Goal: Task Accomplishment & Management: Manage account settings

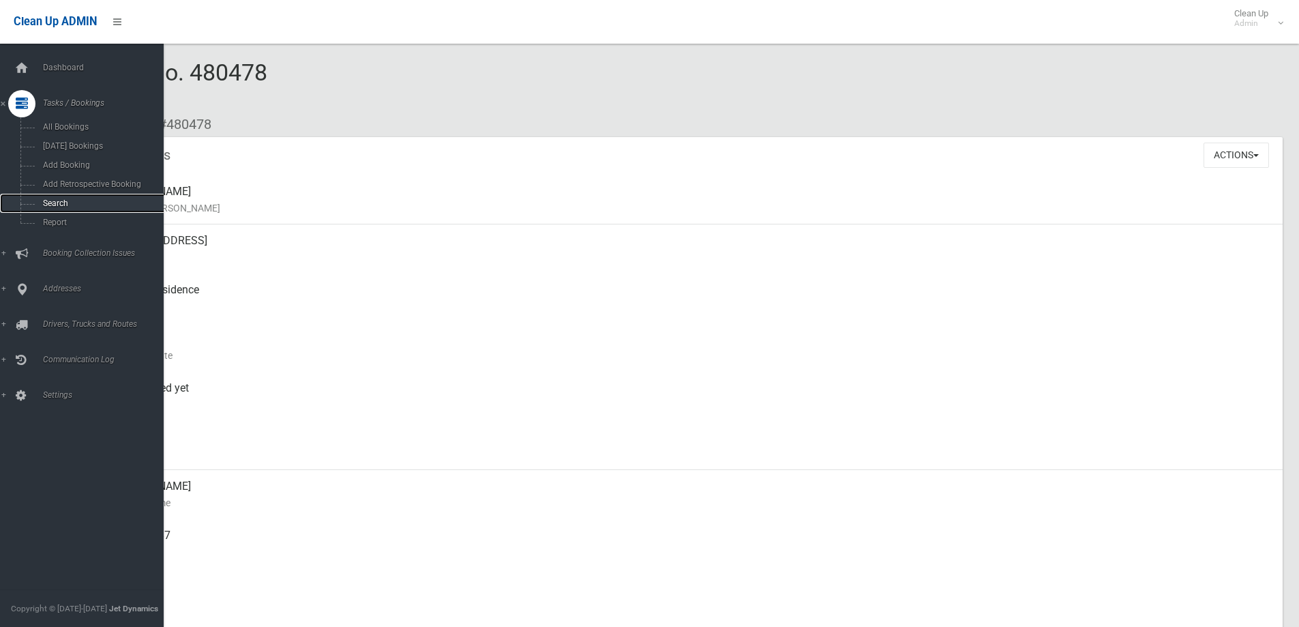
click at [98, 206] on span "Search" at bounding box center [100, 203] width 123 height 10
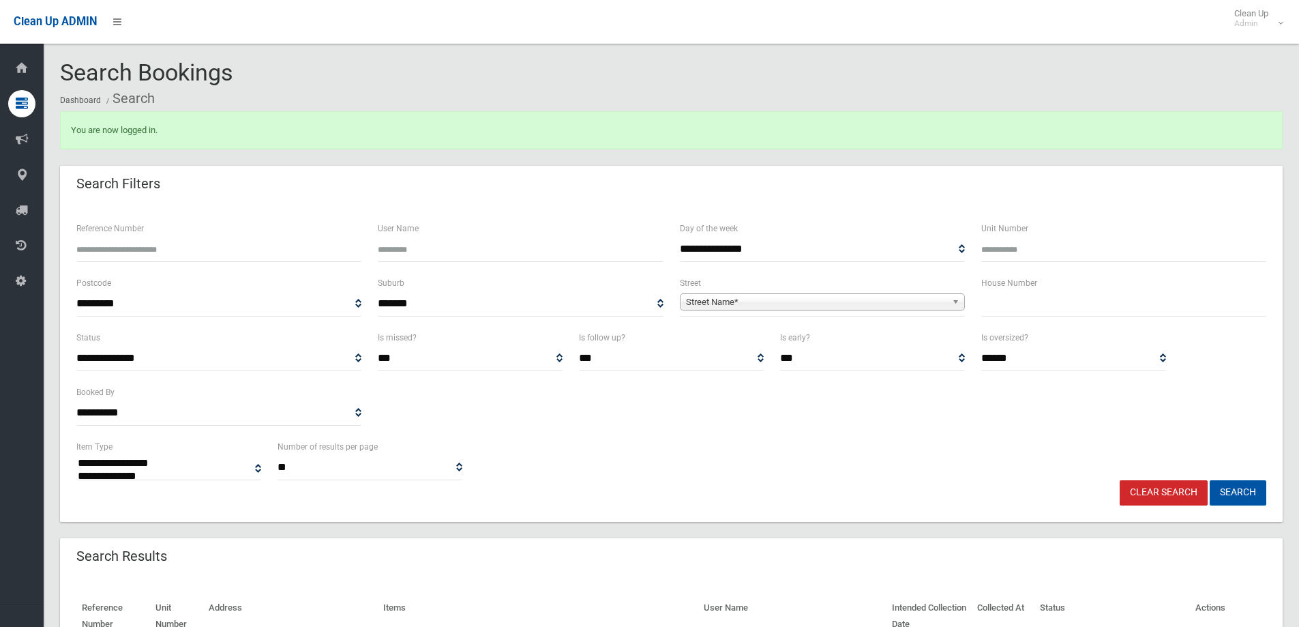
select select
click at [1116, 308] on input "text" at bounding box center [1123, 303] width 285 height 25
type input "*"
click at [827, 297] on span "Street Name*" at bounding box center [816, 302] width 261 height 16
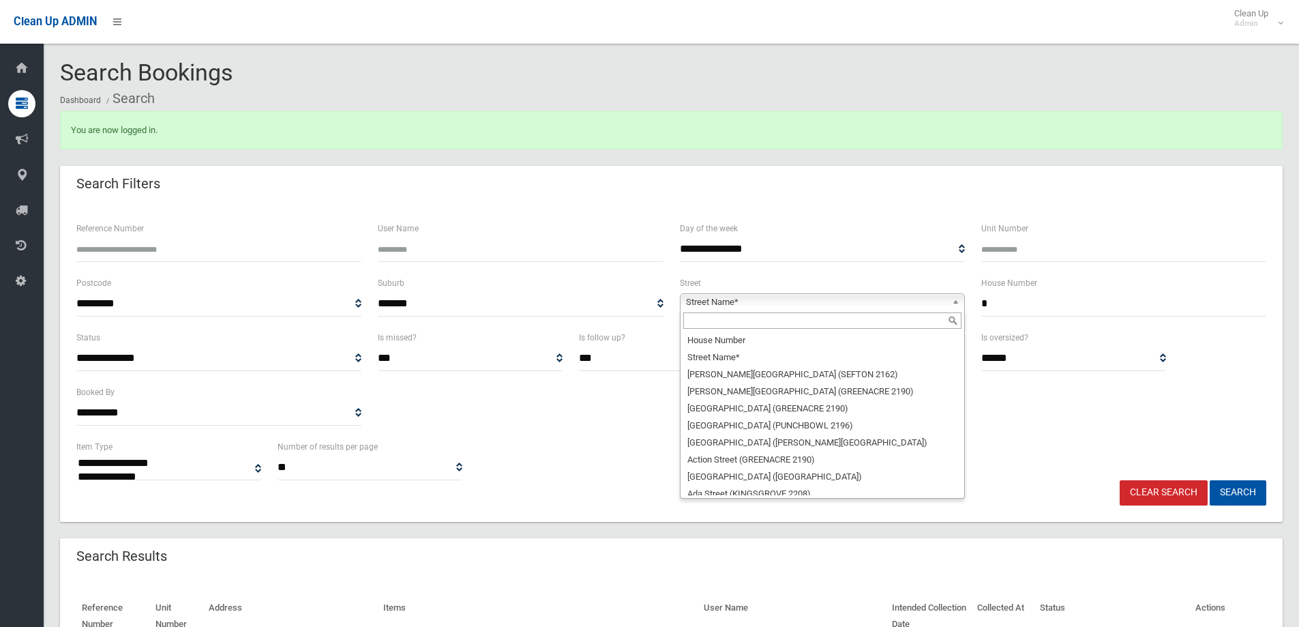
click at [818, 321] on input "text" at bounding box center [822, 320] width 278 height 16
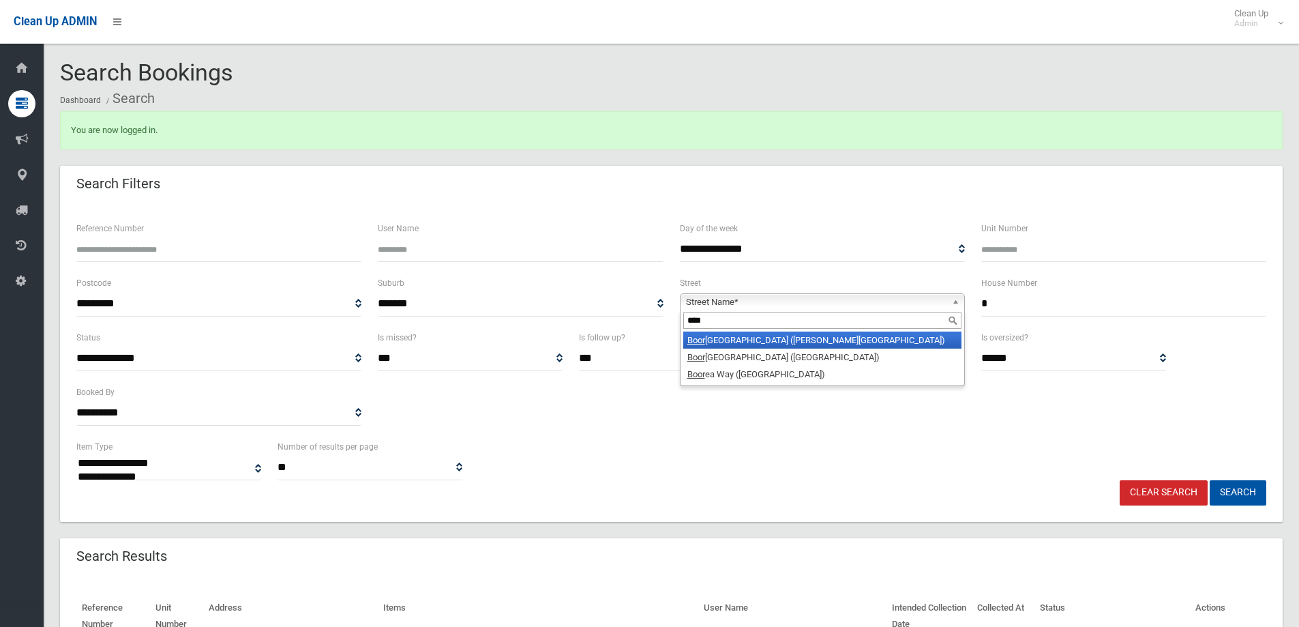
type input "****"
click at [836, 342] on li "Boor agul Street (BEVERLY HILLS 2209)" at bounding box center [822, 339] width 278 height 17
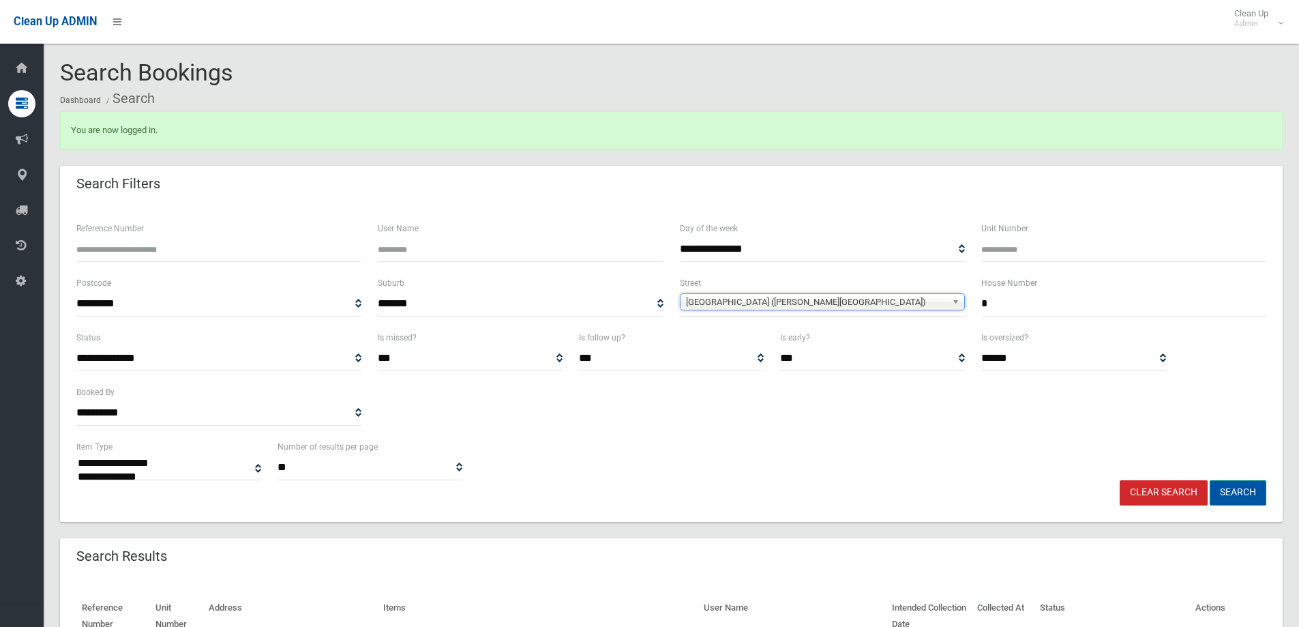
click at [1228, 492] on button "Search" at bounding box center [1238, 492] width 57 height 25
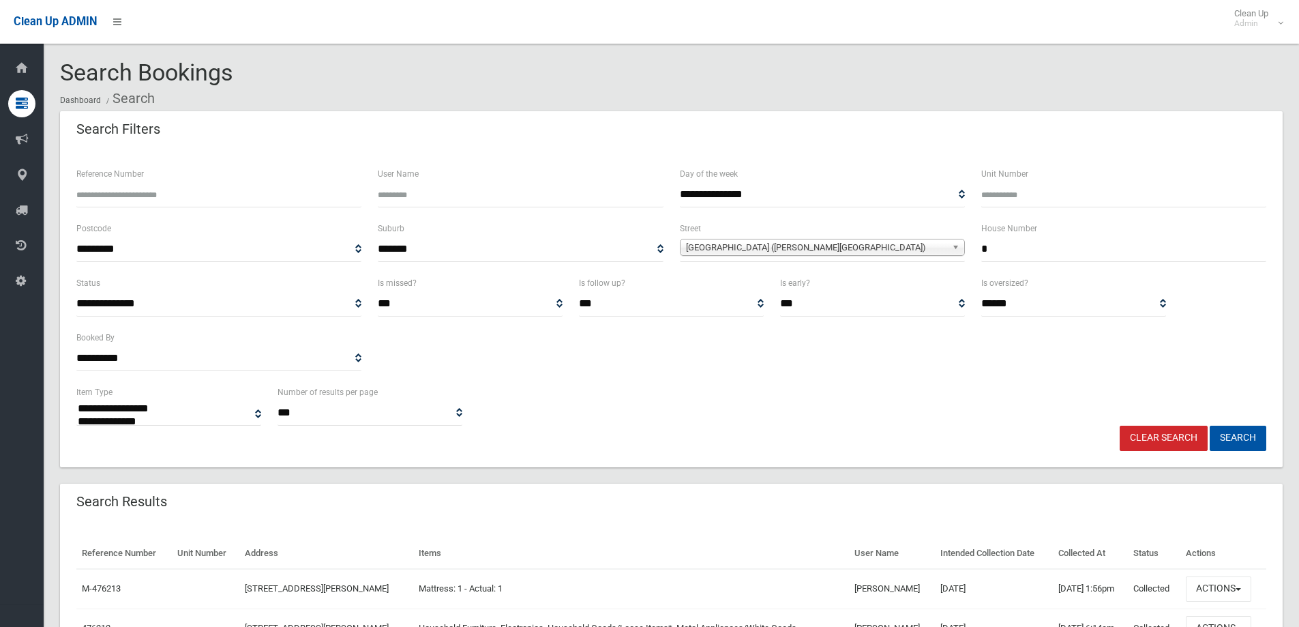
select select
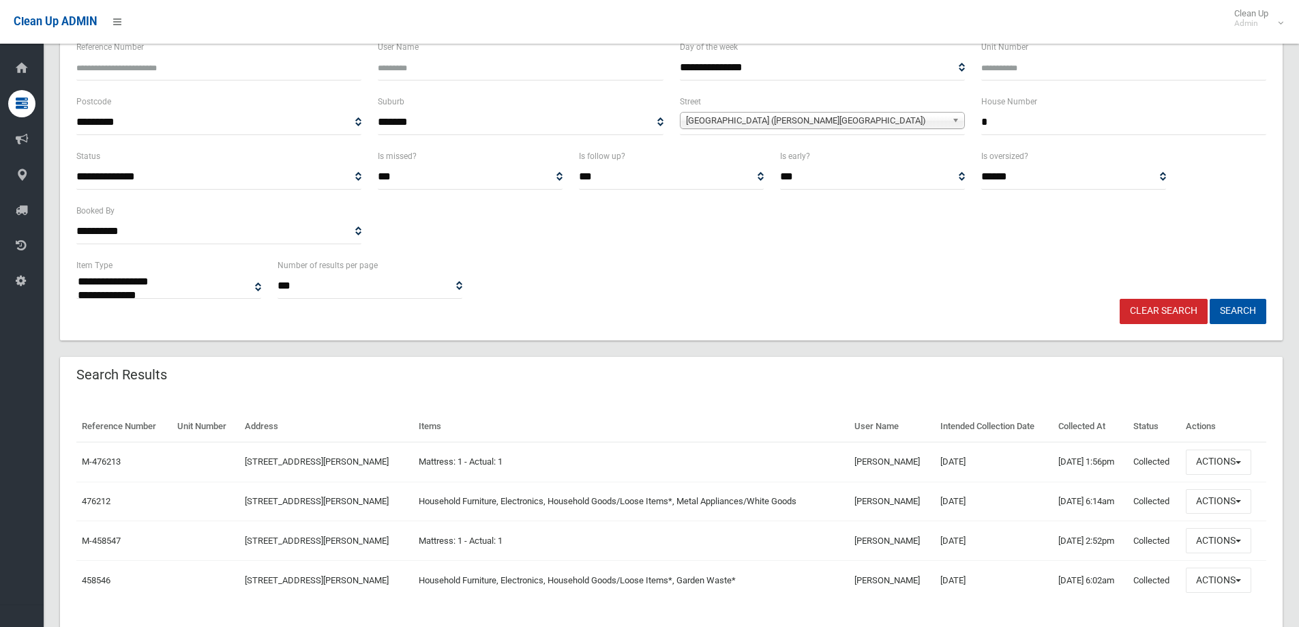
scroll to position [165, 0]
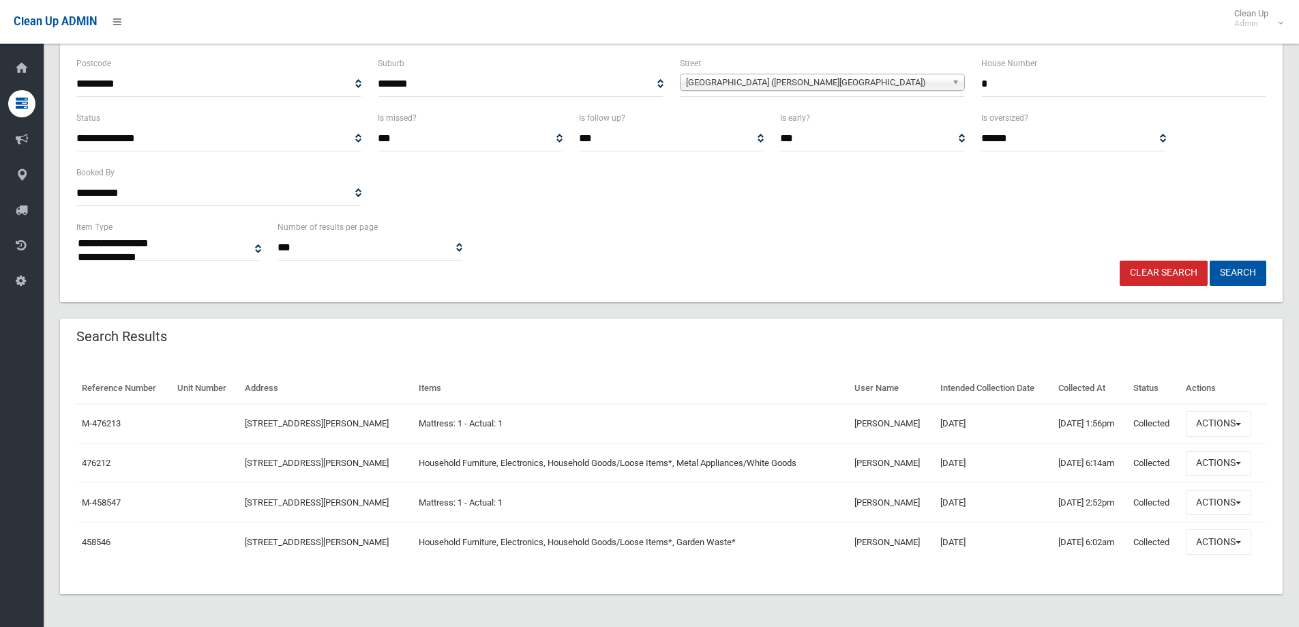
click at [1024, 193] on div "**********" at bounding box center [671, 164] width 1206 height 109
click at [1243, 465] on button "Actions" at bounding box center [1218, 463] width 65 height 25
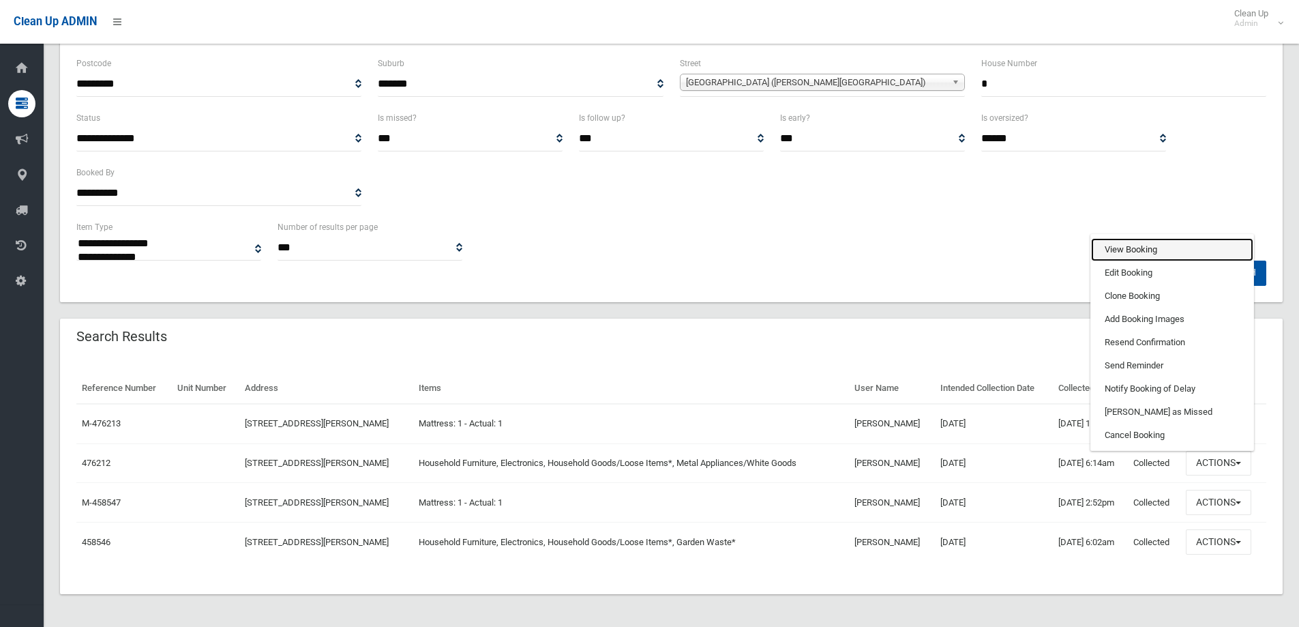
click at [1146, 247] on link "View Booking" at bounding box center [1172, 249] width 162 height 23
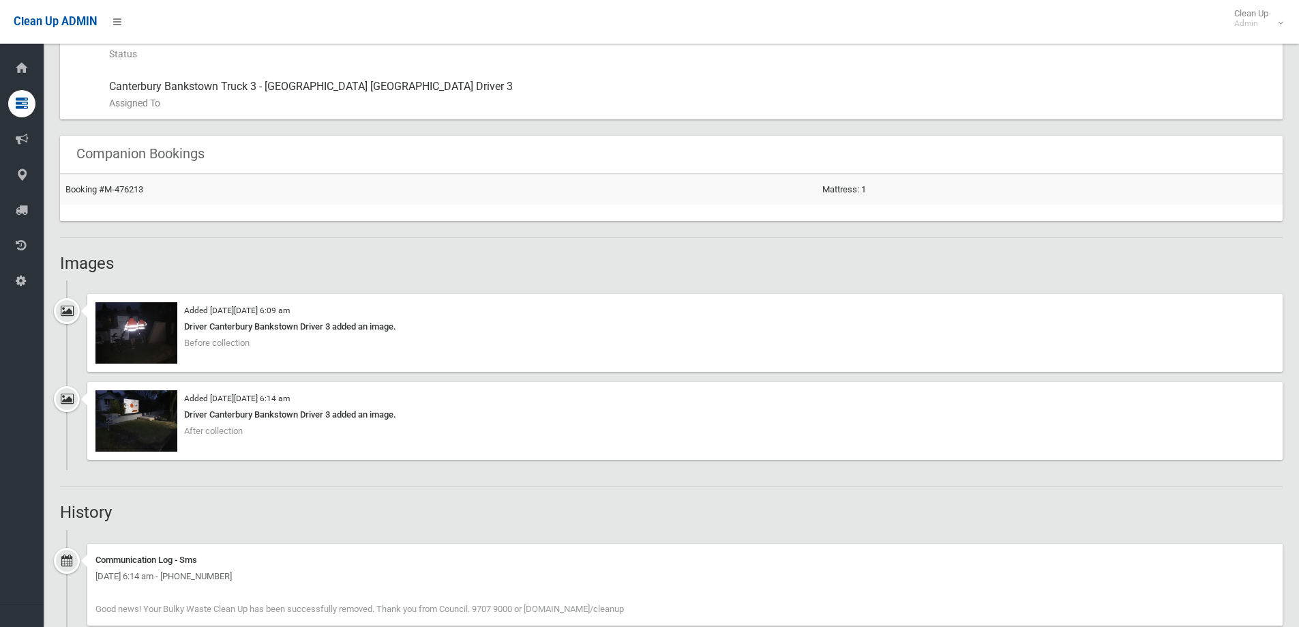
scroll to position [750, 0]
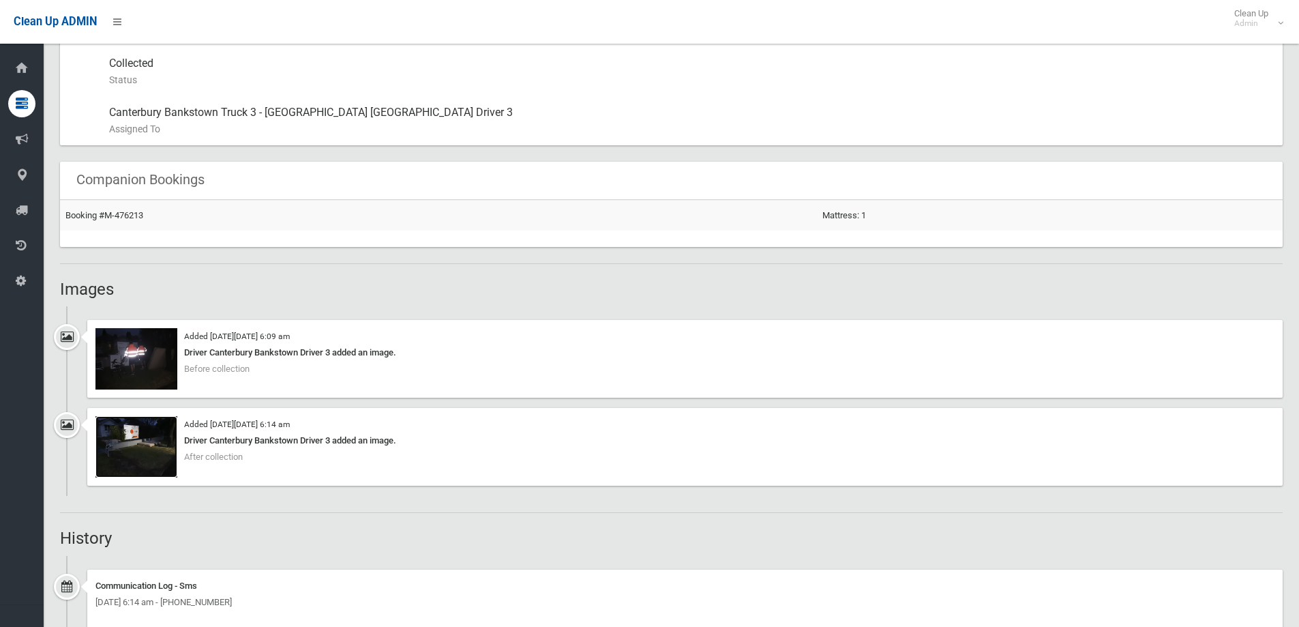
click at [169, 432] on img at bounding box center [136, 446] width 82 height 61
click at [162, 345] on img at bounding box center [136, 358] width 82 height 61
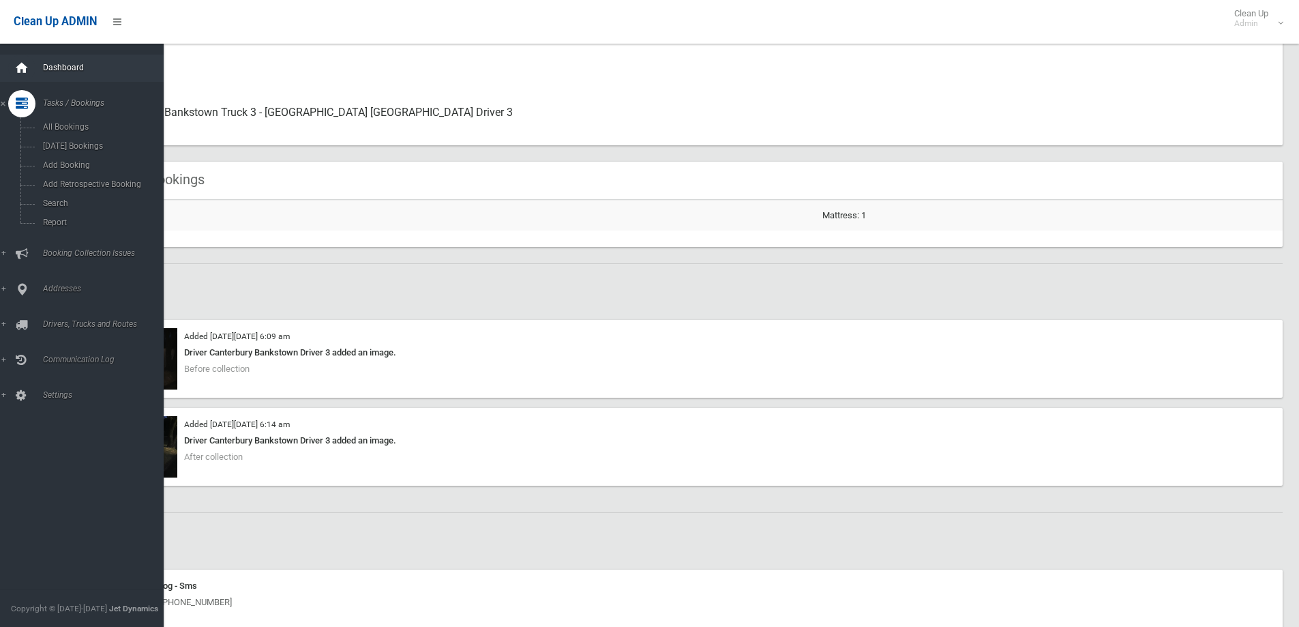
click at [20, 72] on icon at bounding box center [21, 68] width 15 height 27
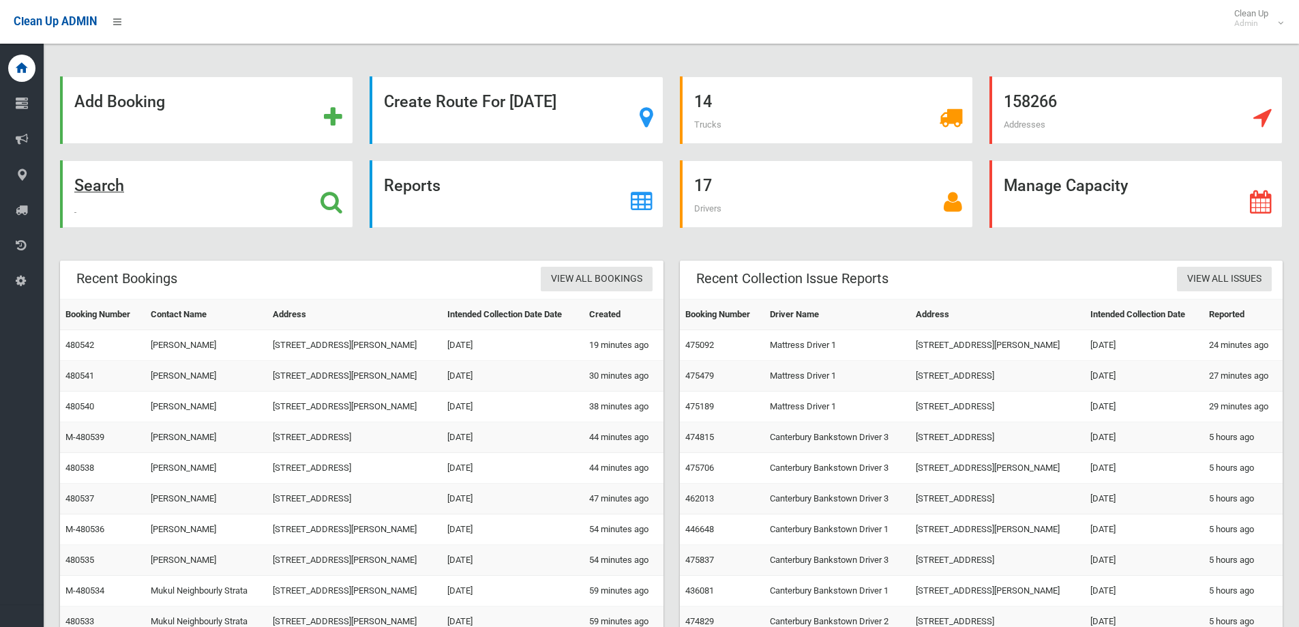
click at [237, 169] on div "Search" at bounding box center [206, 194] width 293 height 68
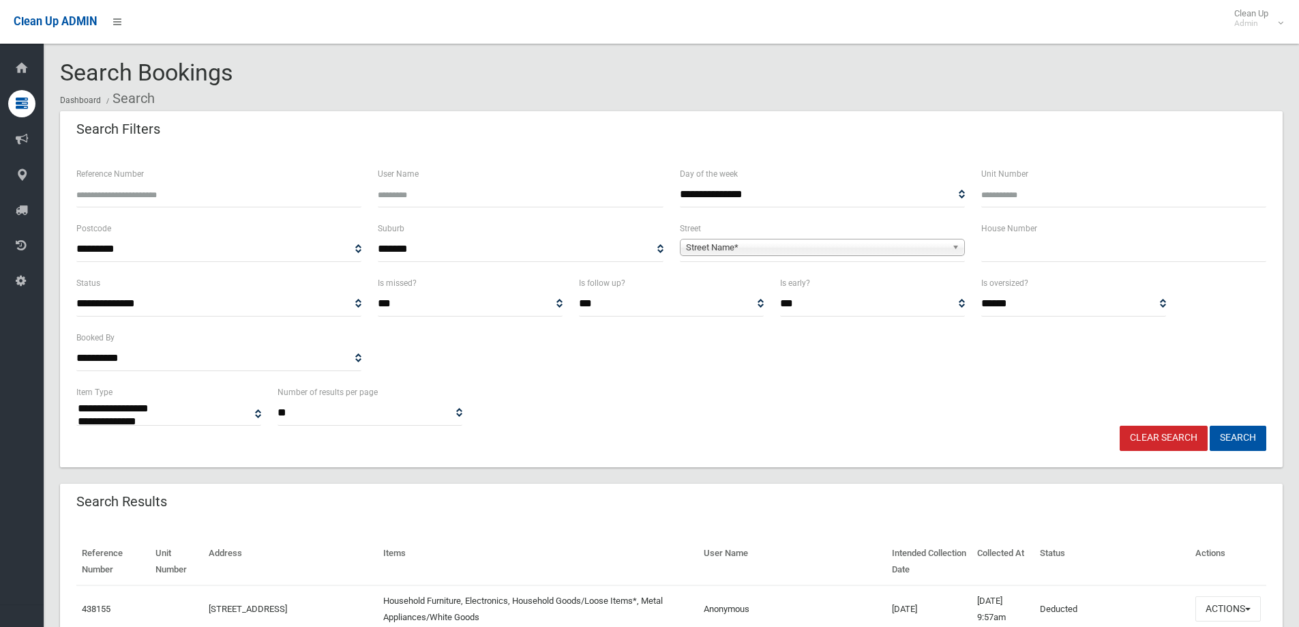
select select
click at [1023, 260] on input "text" at bounding box center [1123, 249] width 285 height 25
type input "*"
click at [886, 249] on span "Street Name*" at bounding box center [816, 247] width 261 height 16
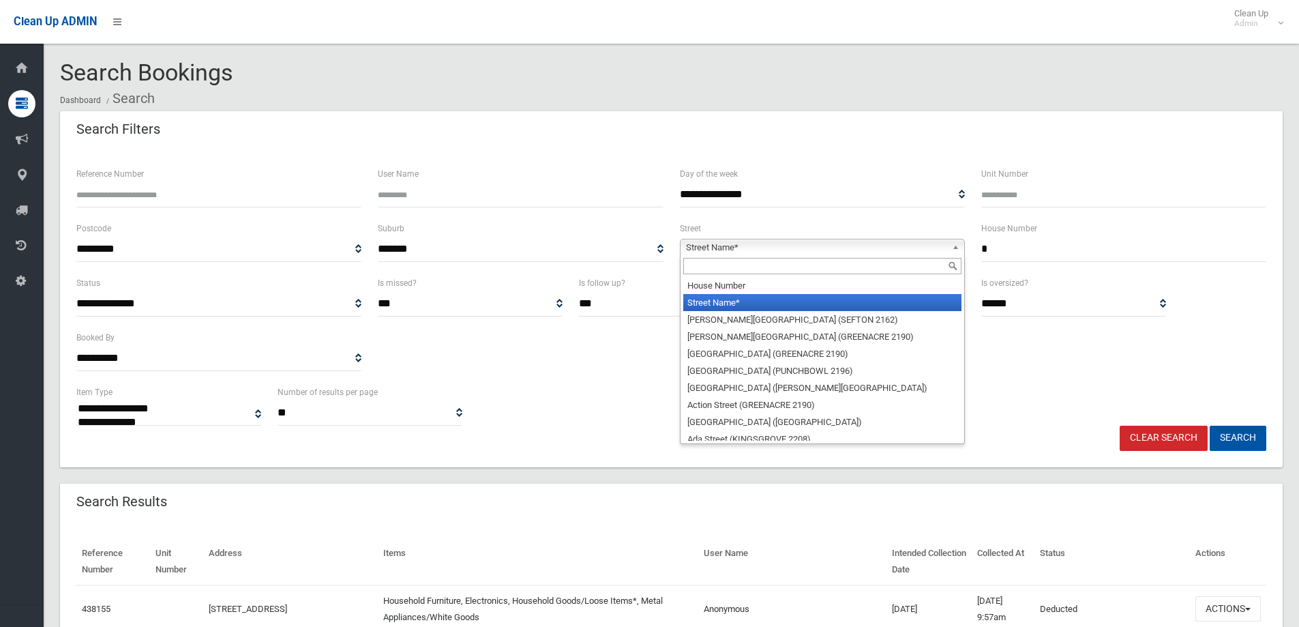
click at [883, 262] on input "text" at bounding box center [822, 266] width 278 height 16
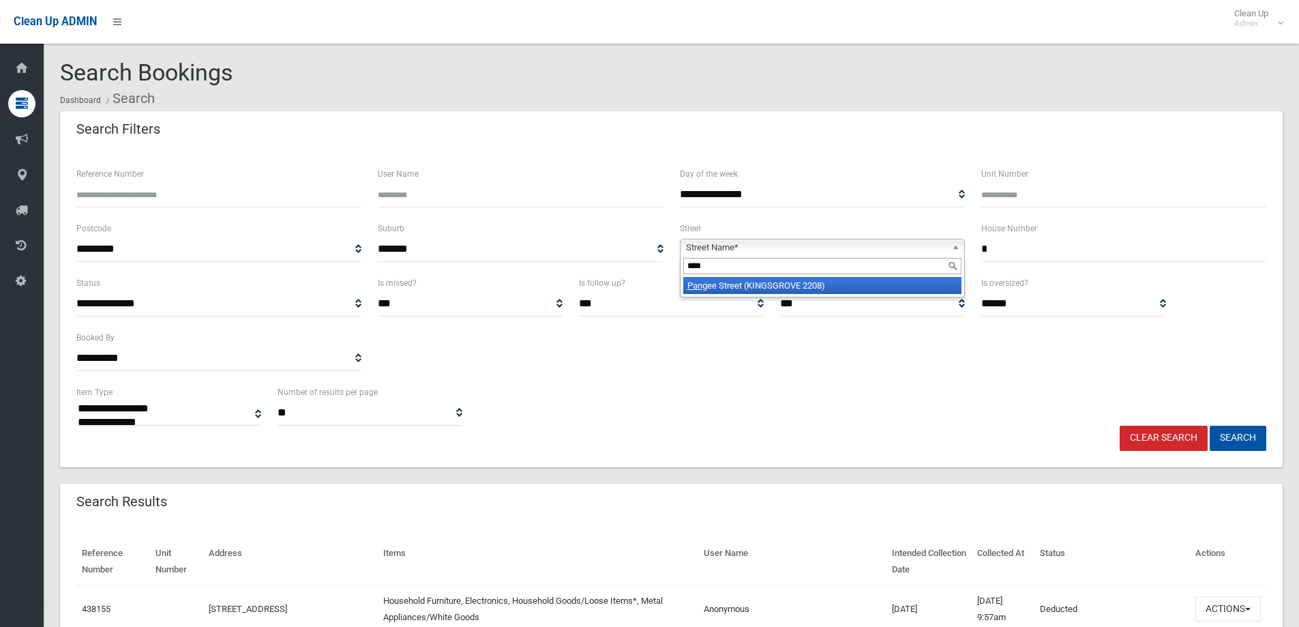
type input "****"
click at [880, 282] on li "Pang ee Street (KINGSGROVE 2208)" at bounding box center [822, 285] width 278 height 17
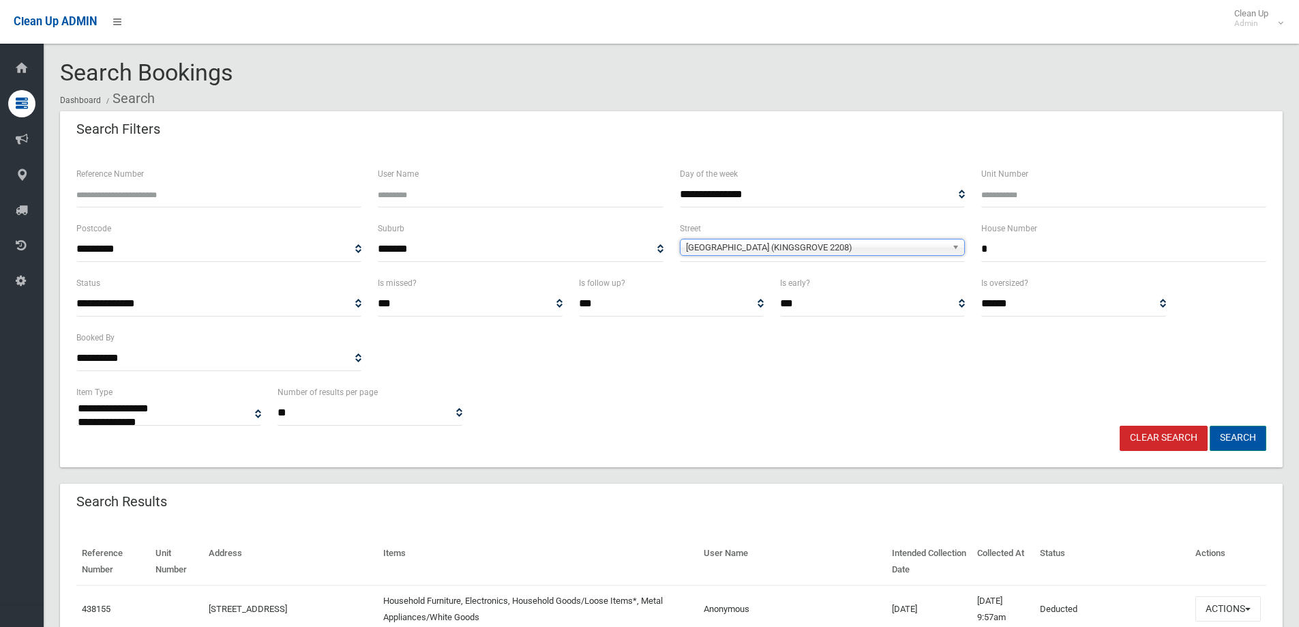
click at [1234, 434] on button "Search" at bounding box center [1238, 438] width 57 height 25
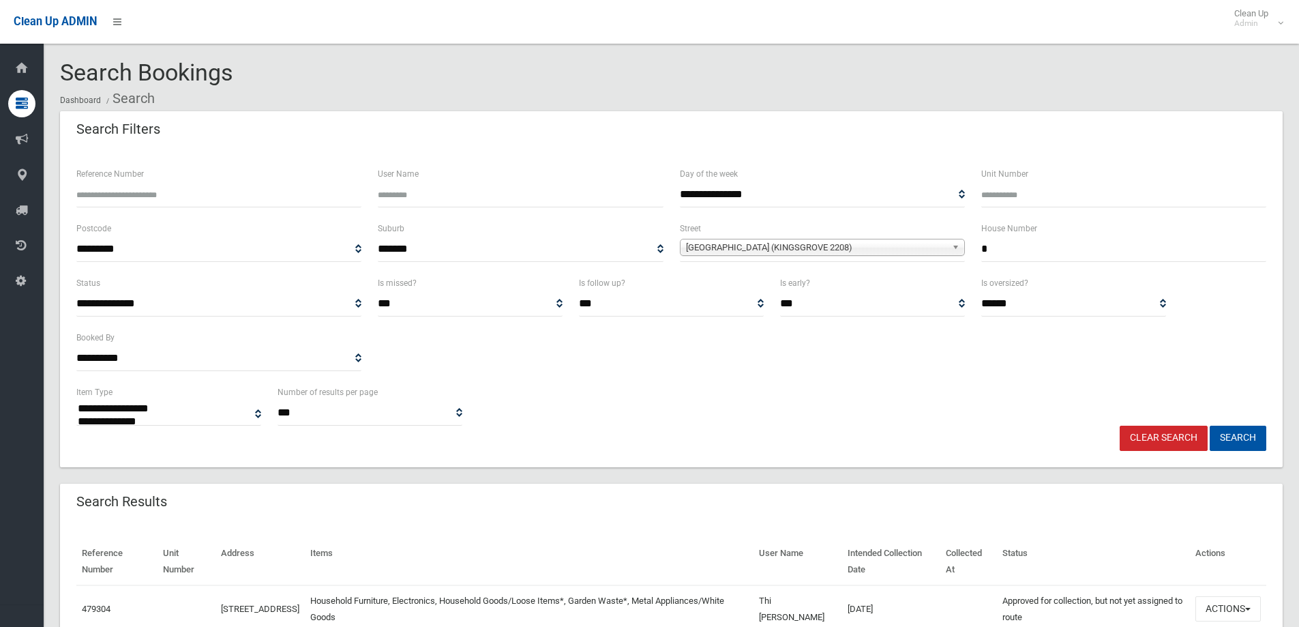
select select
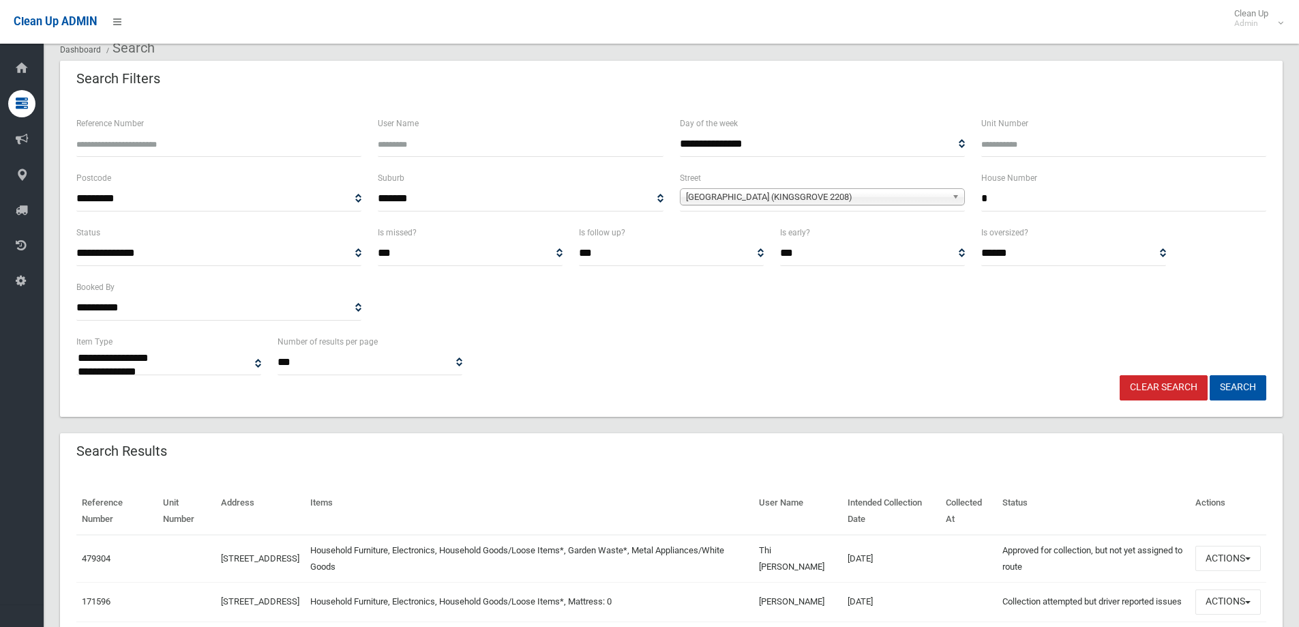
scroll to position [136, 0]
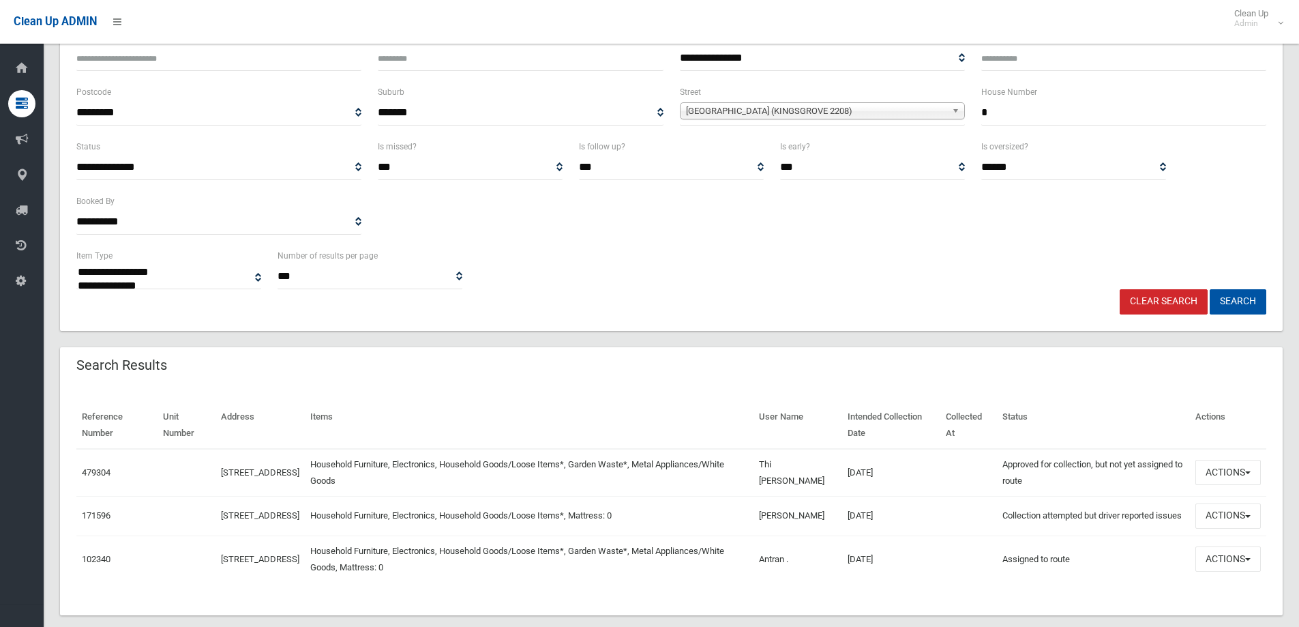
drag, startPoint x: 994, startPoint y: 113, endPoint x: 977, endPoint y: 111, distance: 17.2
click at [977, 111] on div "House Number *" at bounding box center [1123, 111] width 301 height 55
type input "***"
click at [938, 112] on span "Pangee Street (KINGSGROVE 2208)" at bounding box center [816, 111] width 261 height 16
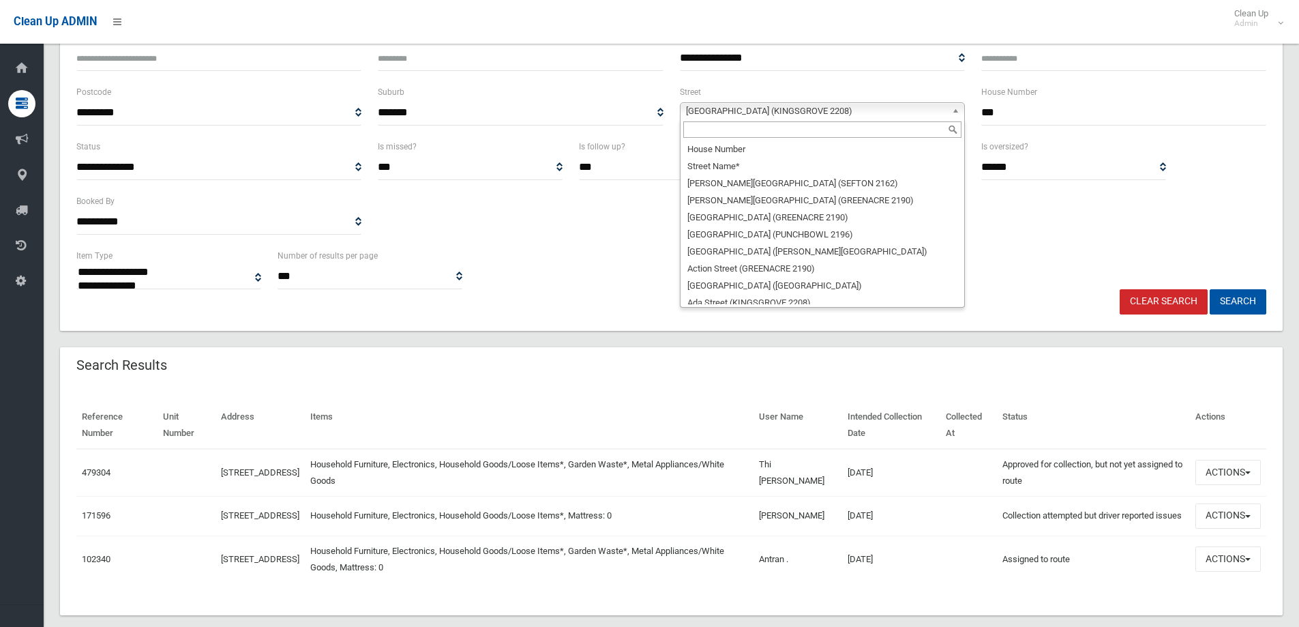
scroll to position [27338, 0]
click at [939, 127] on input "text" at bounding box center [822, 129] width 278 height 16
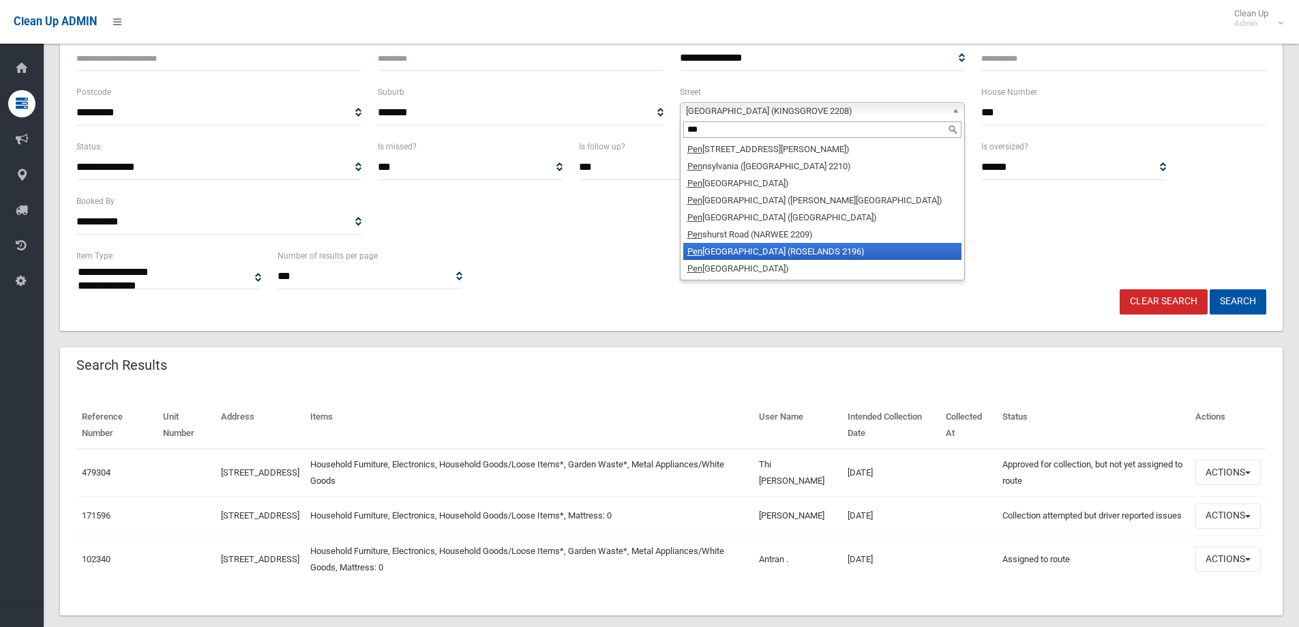
type input "***"
click at [850, 245] on li "Pen shurst Road (ROSELANDS 2196)" at bounding box center [822, 251] width 278 height 17
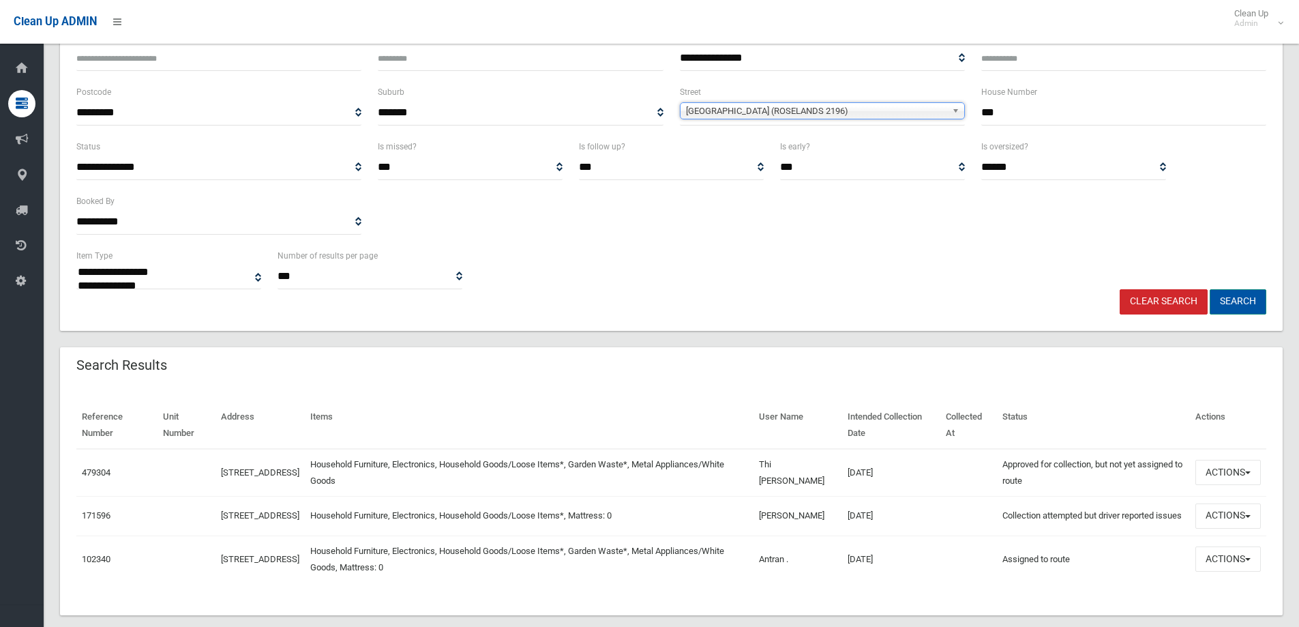
click at [1243, 293] on button "Search" at bounding box center [1238, 301] width 57 height 25
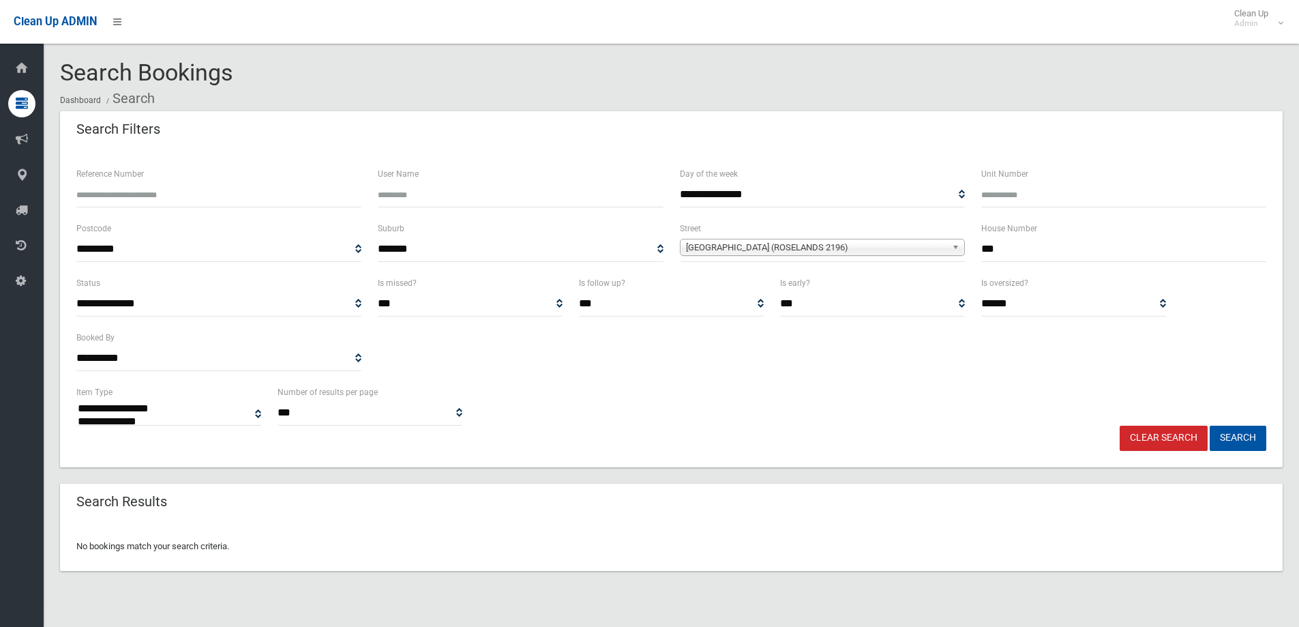
select select
click at [1109, 247] on input "***" at bounding box center [1123, 249] width 285 height 25
type input "**"
click at [1210, 426] on button "Search" at bounding box center [1238, 438] width 57 height 25
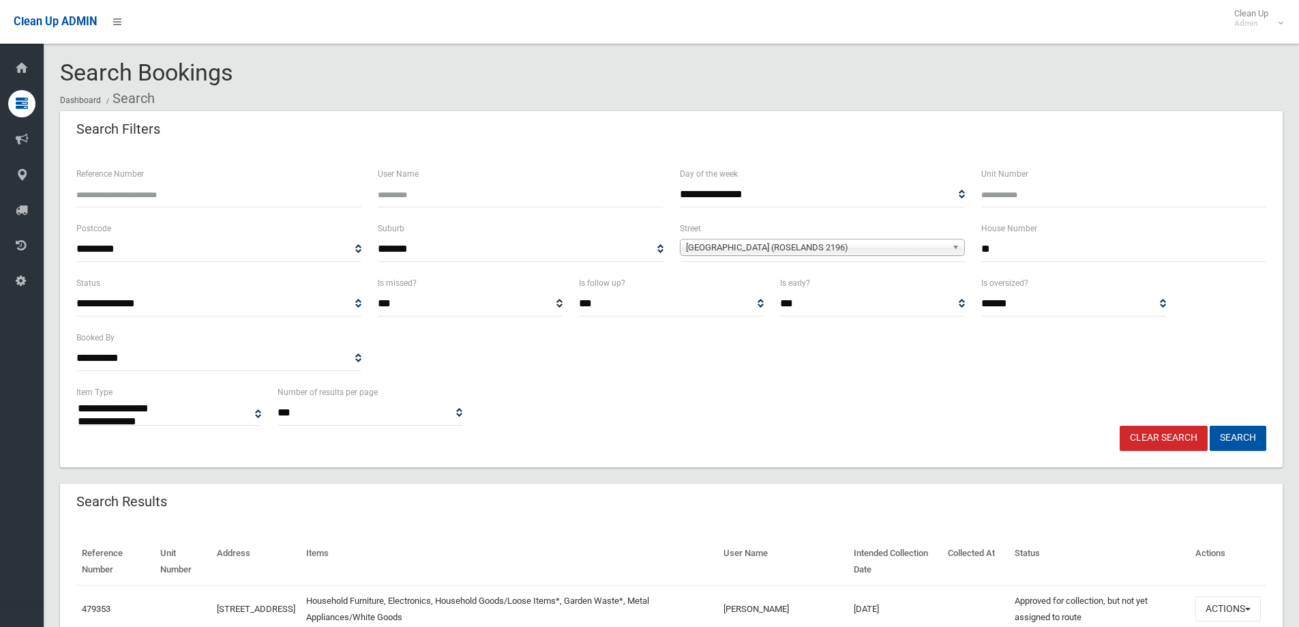
select select
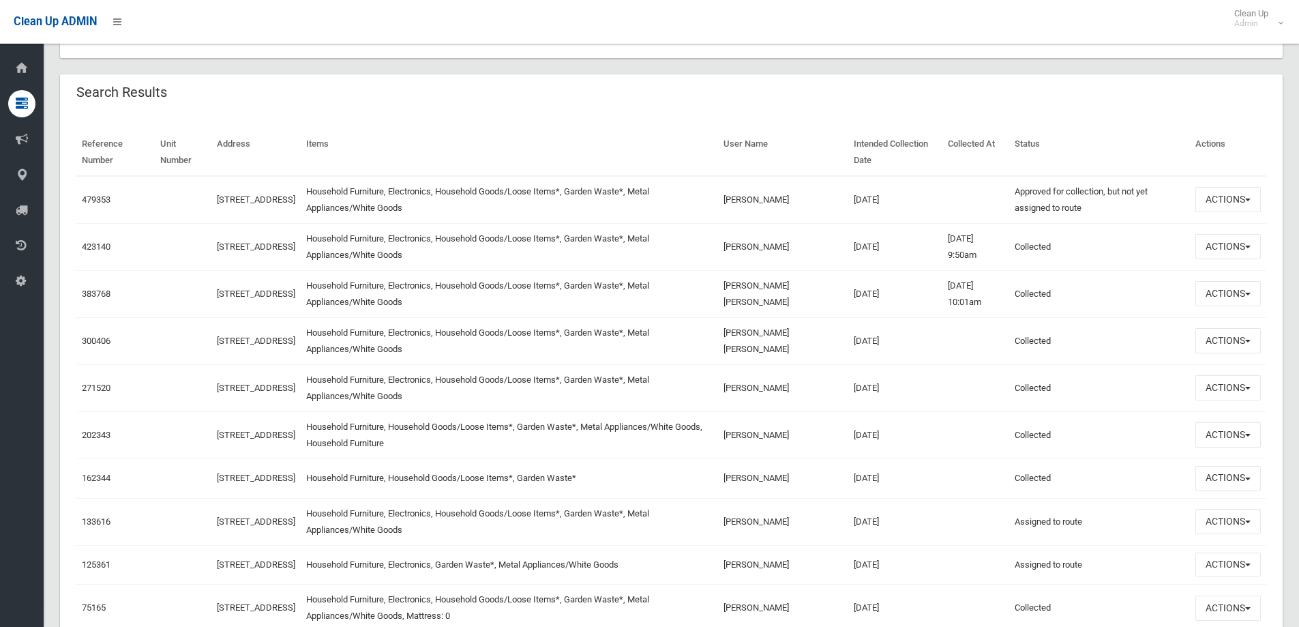
scroll to position [68, 0]
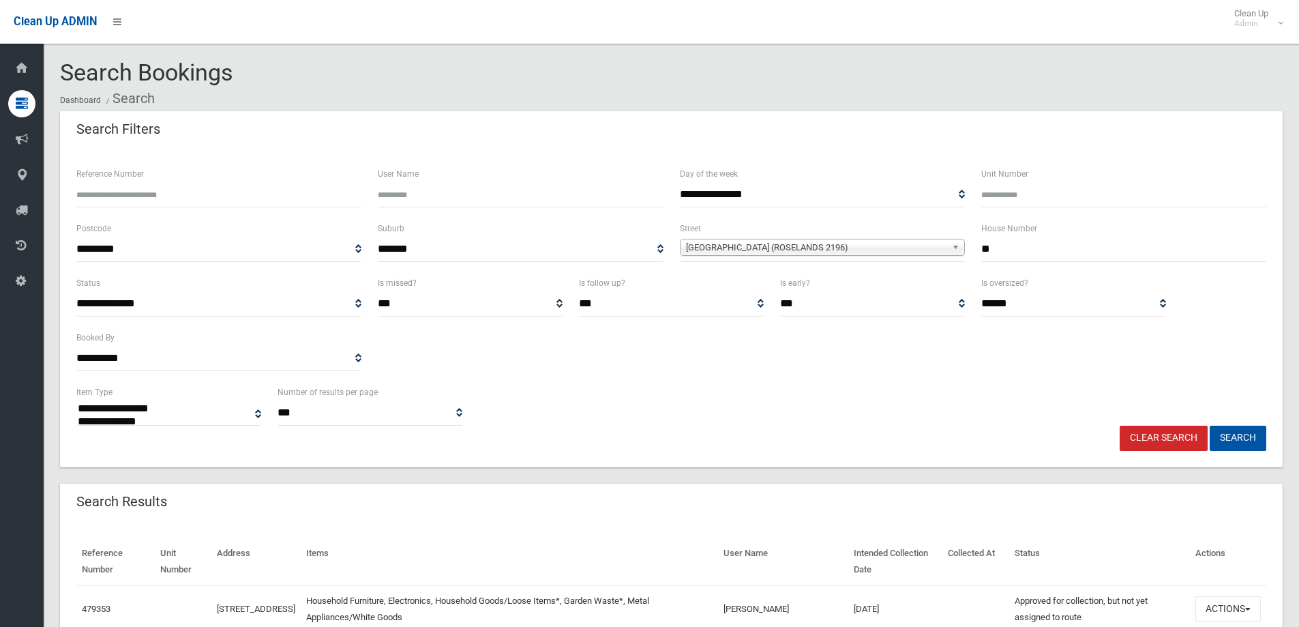
select select
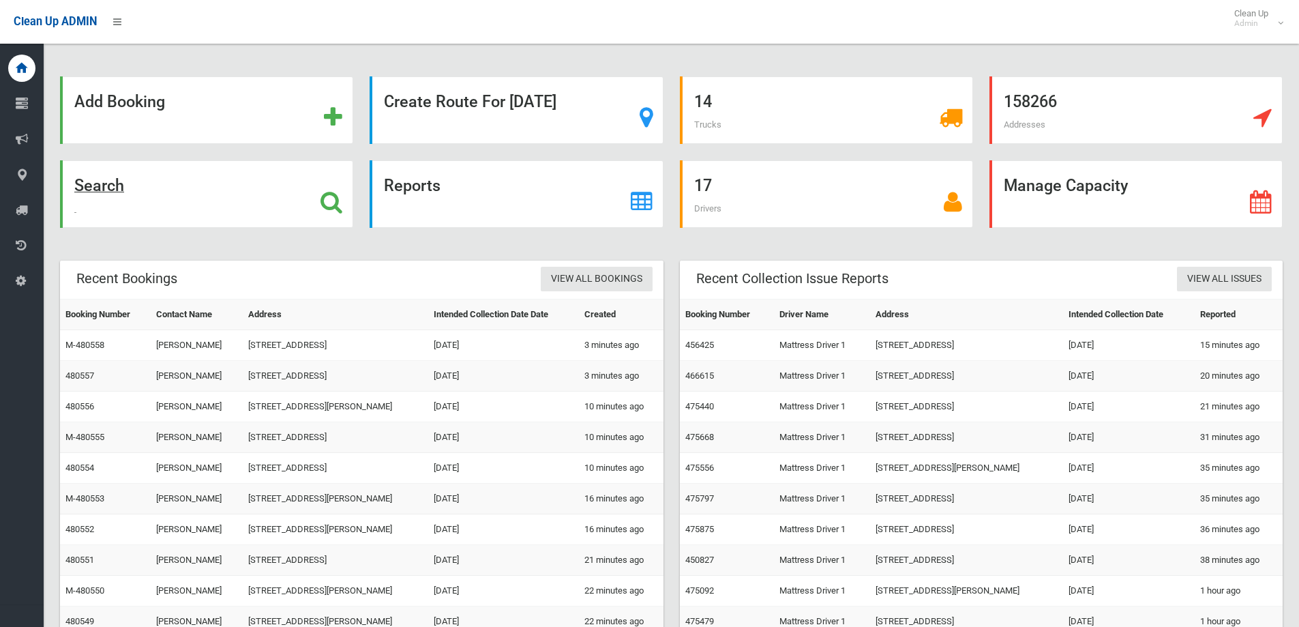
click at [191, 183] on div "Search" at bounding box center [206, 194] width 293 height 68
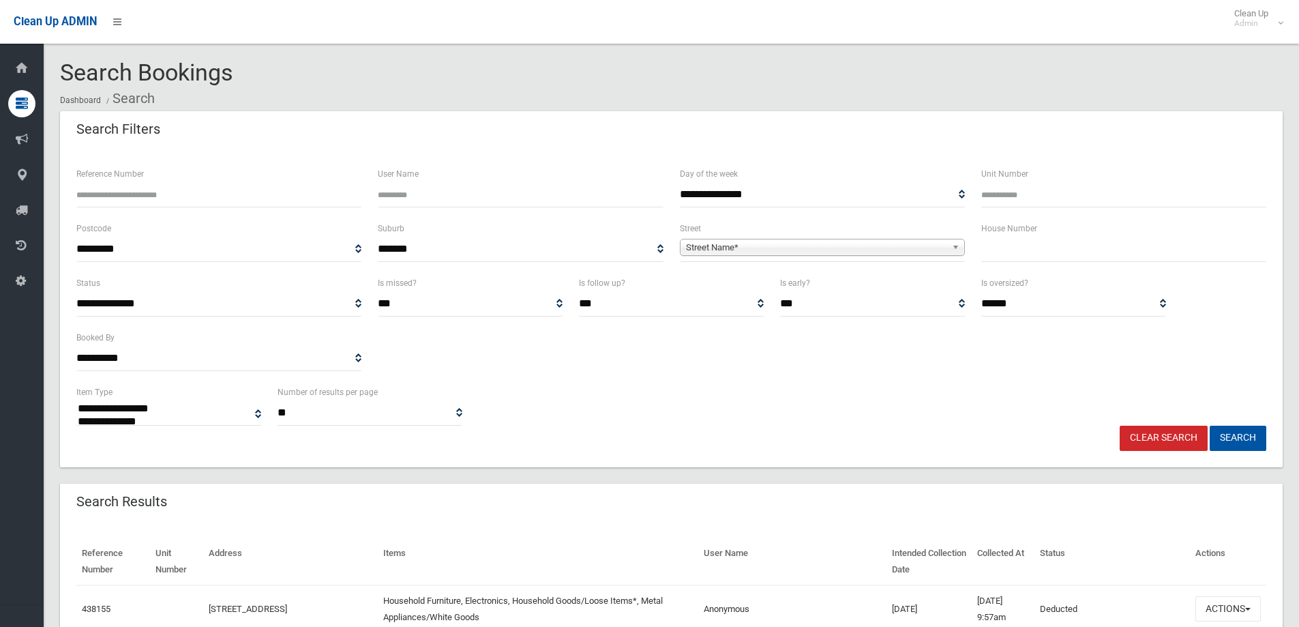
select select
click at [190, 194] on input "Reference Number" at bounding box center [218, 194] width 285 height 25
type input "******"
click at [1210, 426] on button "Search" at bounding box center [1238, 438] width 57 height 25
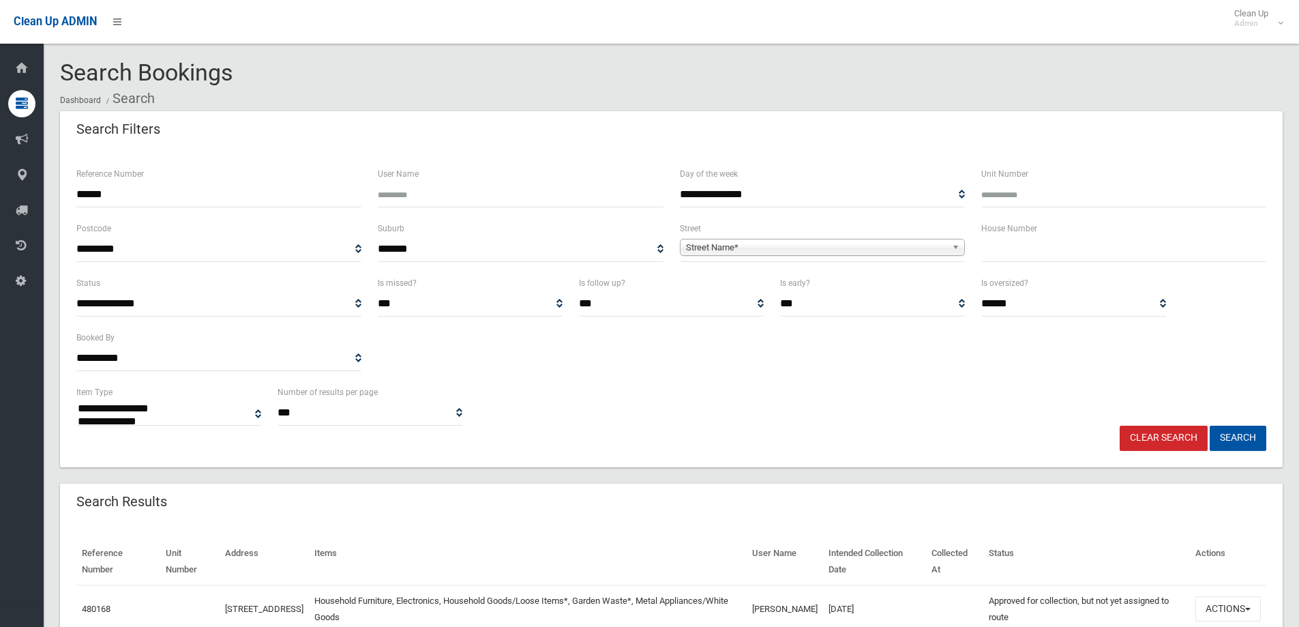
select select
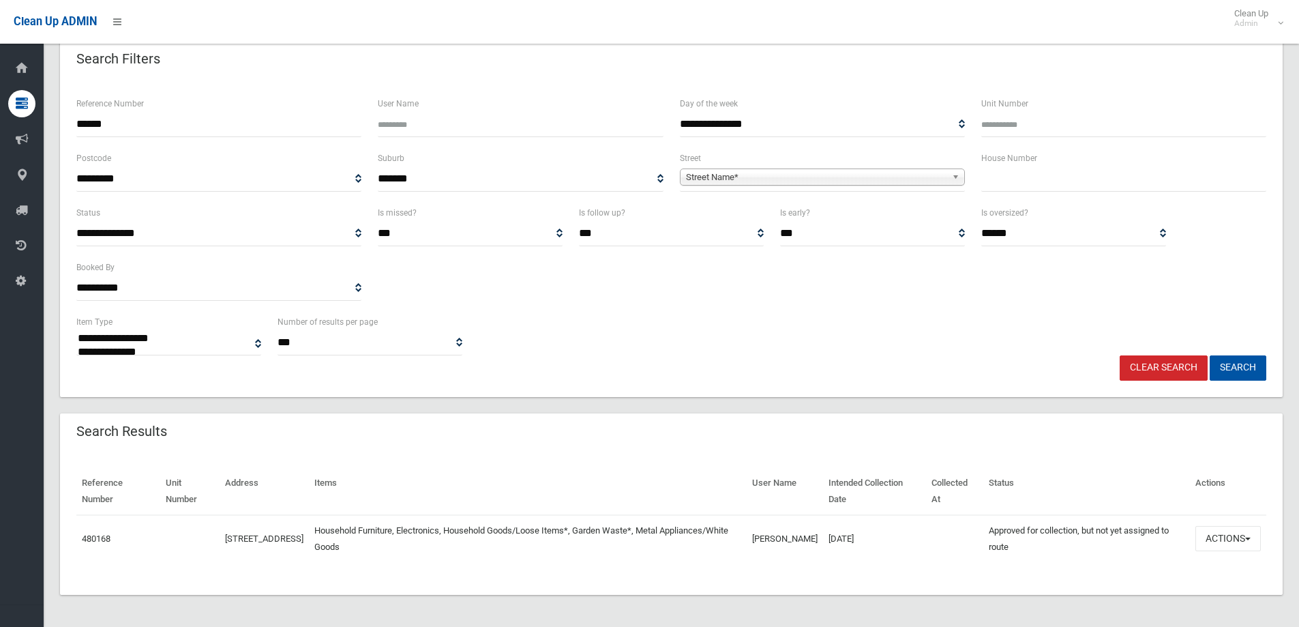
scroll to position [71, 0]
click at [1221, 532] on button "Actions" at bounding box center [1228, 537] width 65 height 25
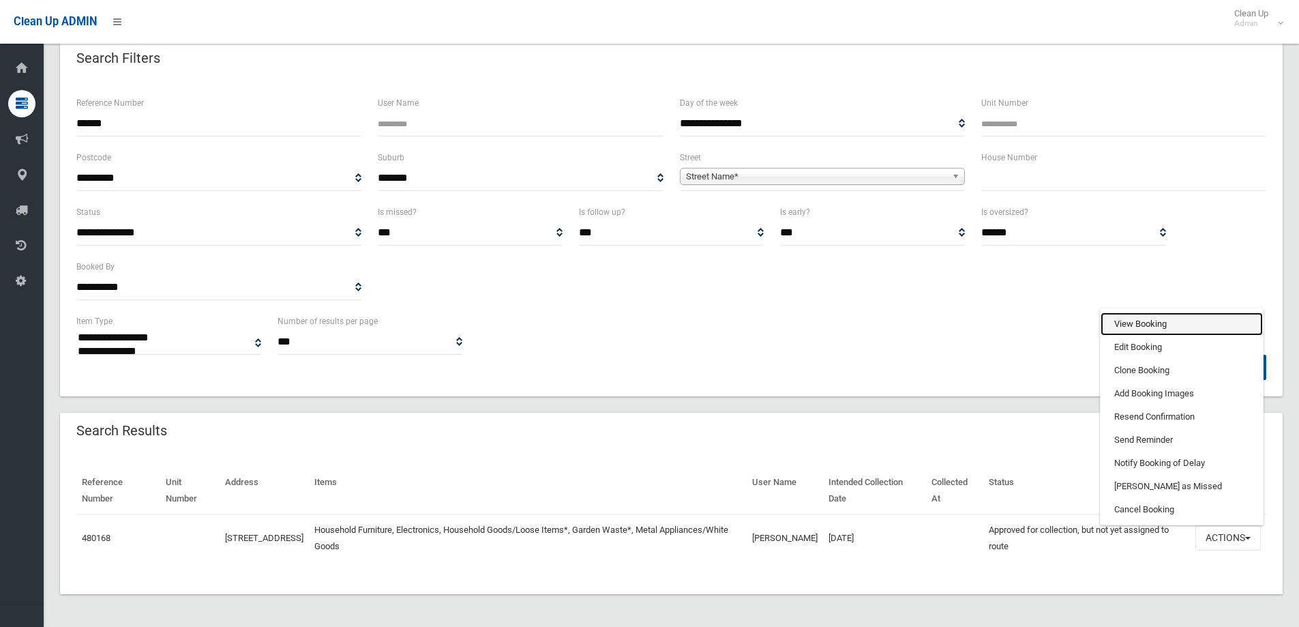
click at [1196, 325] on link "View Booking" at bounding box center [1182, 323] width 162 height 23
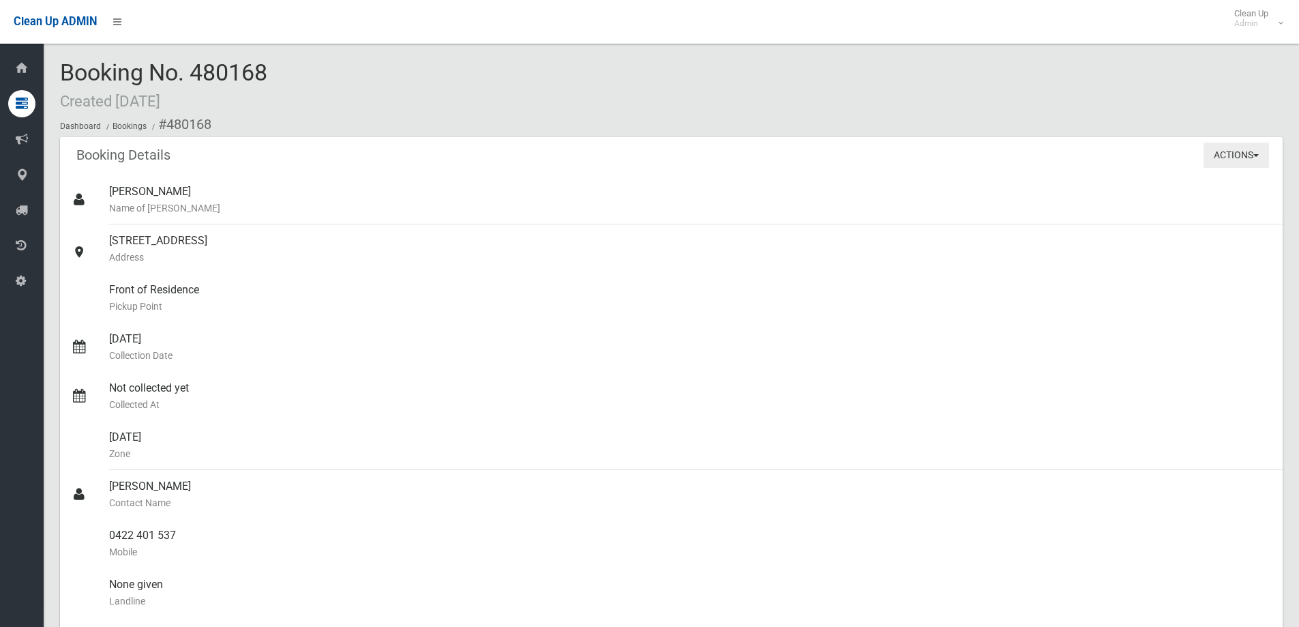
click at [1242, 158] on button "Actions" at bounding box center [1236, 155] width 65 height 25
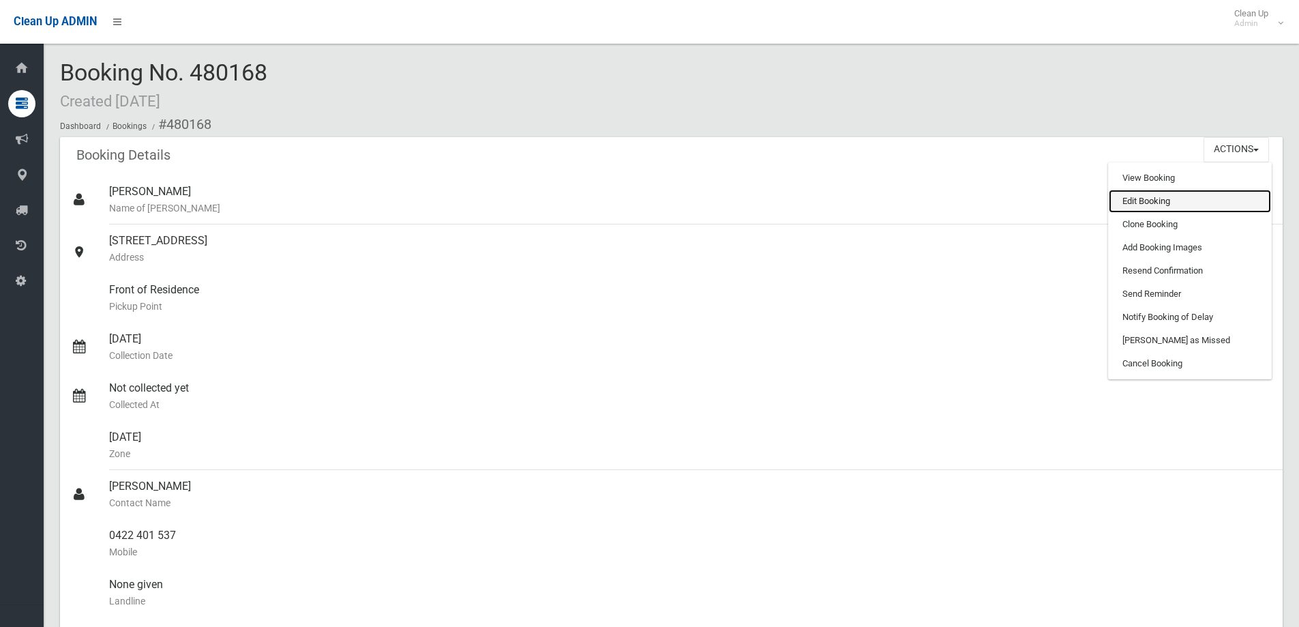
click at [1204, 201] on link "Edit Booking" at bounding box center [1190, 201] width 162 height 23
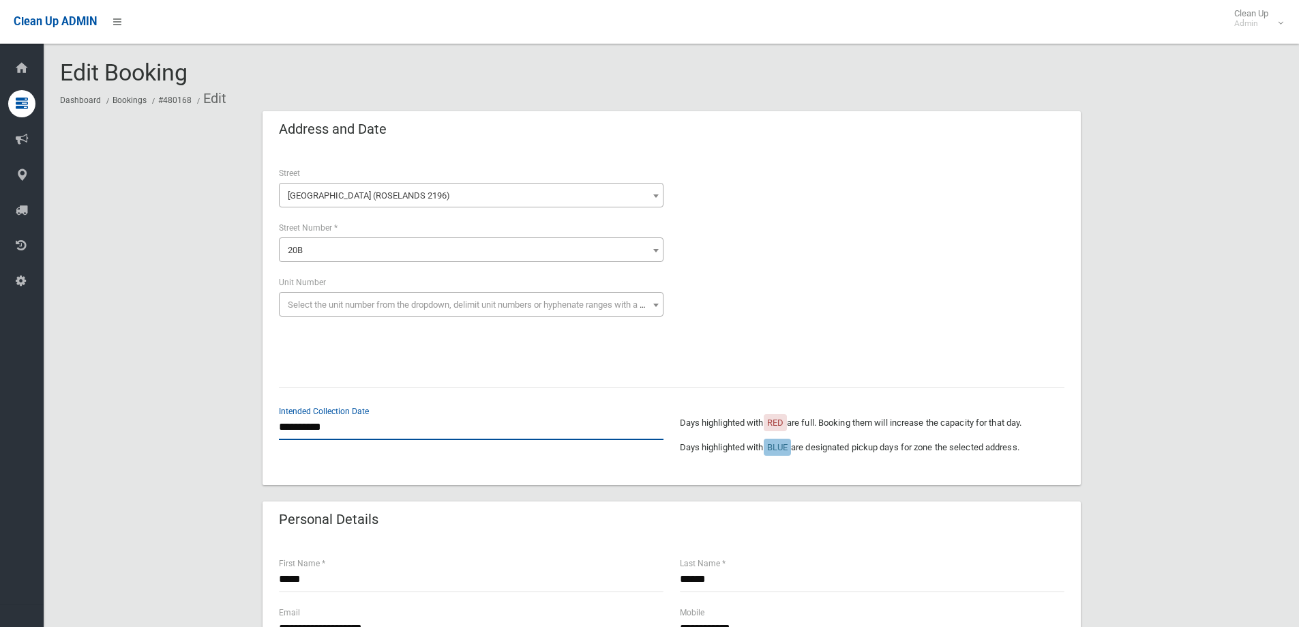
click at [331, 436] on input "**********" at bounding box center [471, 427] width 385 height 25
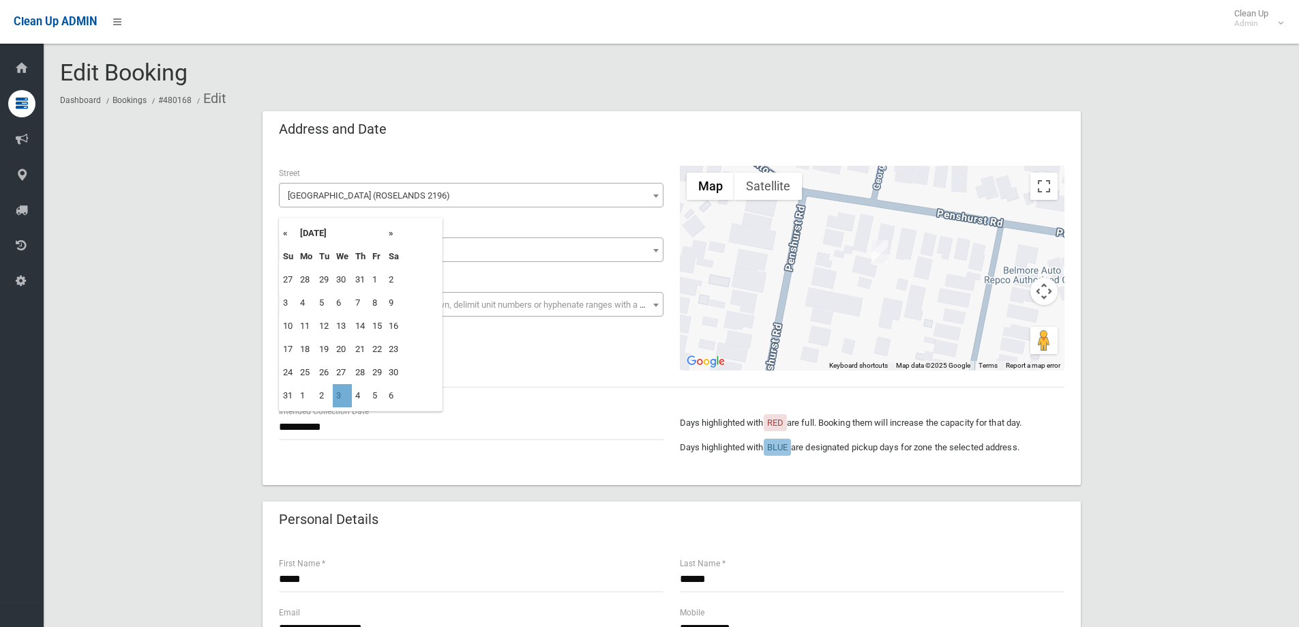
click at [335, 400] on td "3" at bounding box center [342, 395] width 19 height 23
type input "**********"
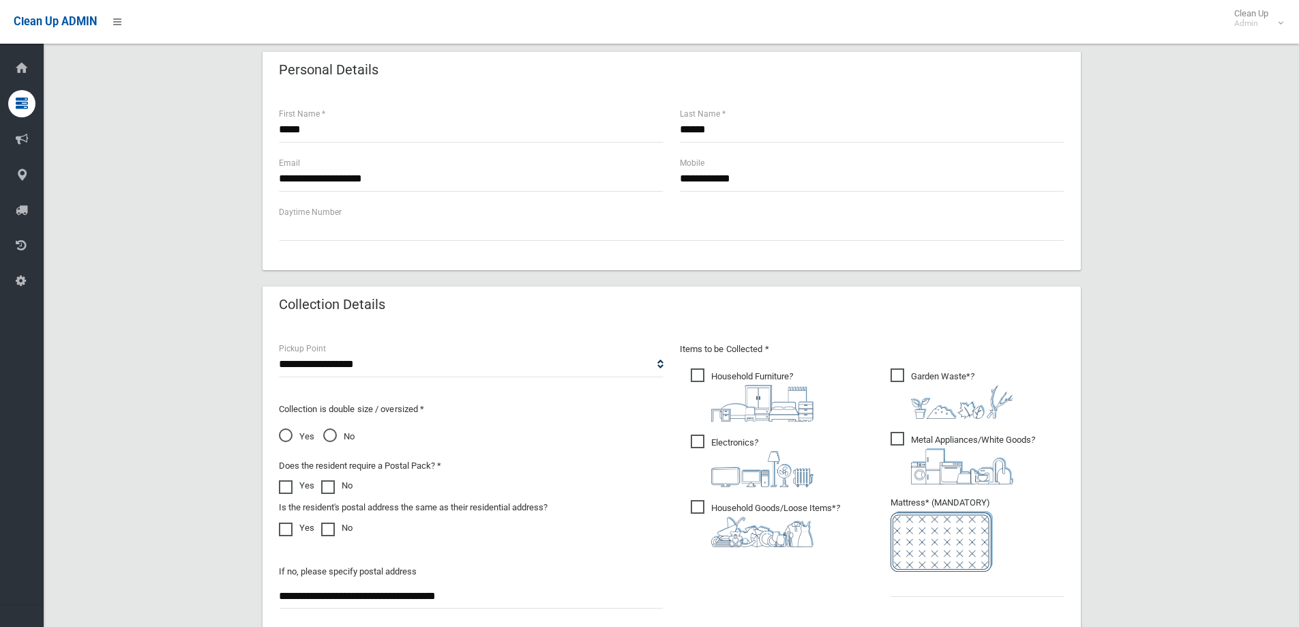
scroll to position [682, 0]
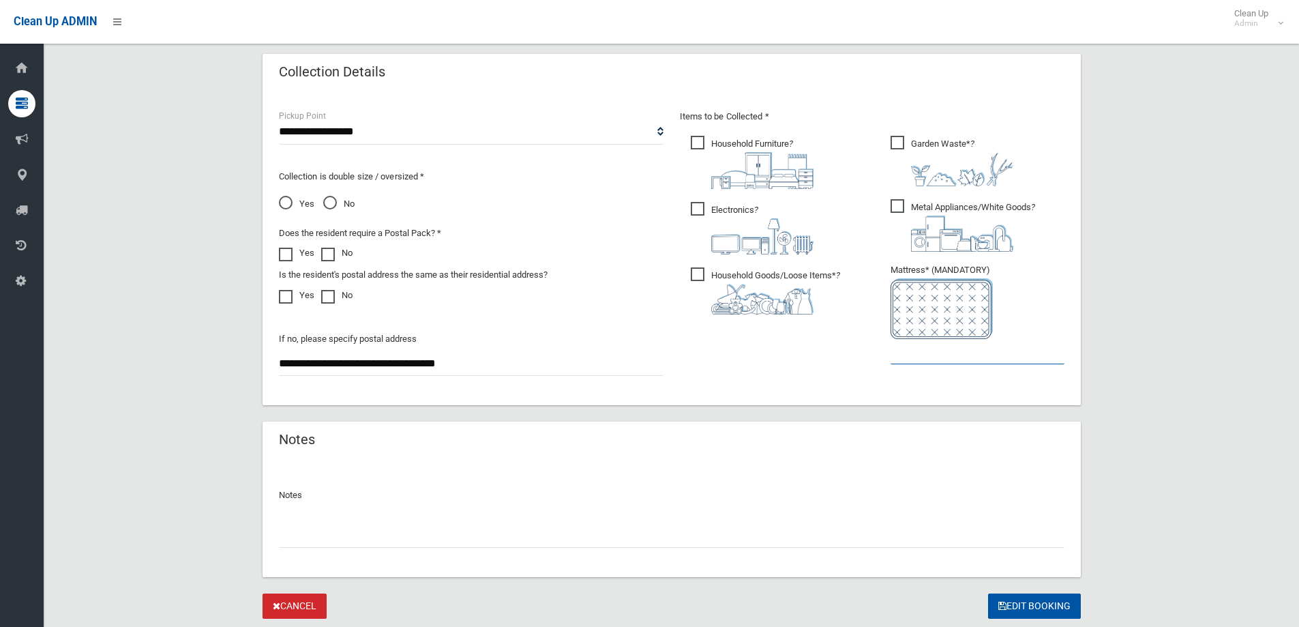
click at [953, 362] on input "text" at bounding box center [978, 351] width 174 height 25
type input "*"
click at [1048, 603] on button "Edit Booking" at bounding box center [1034, 605] width 93 height 25
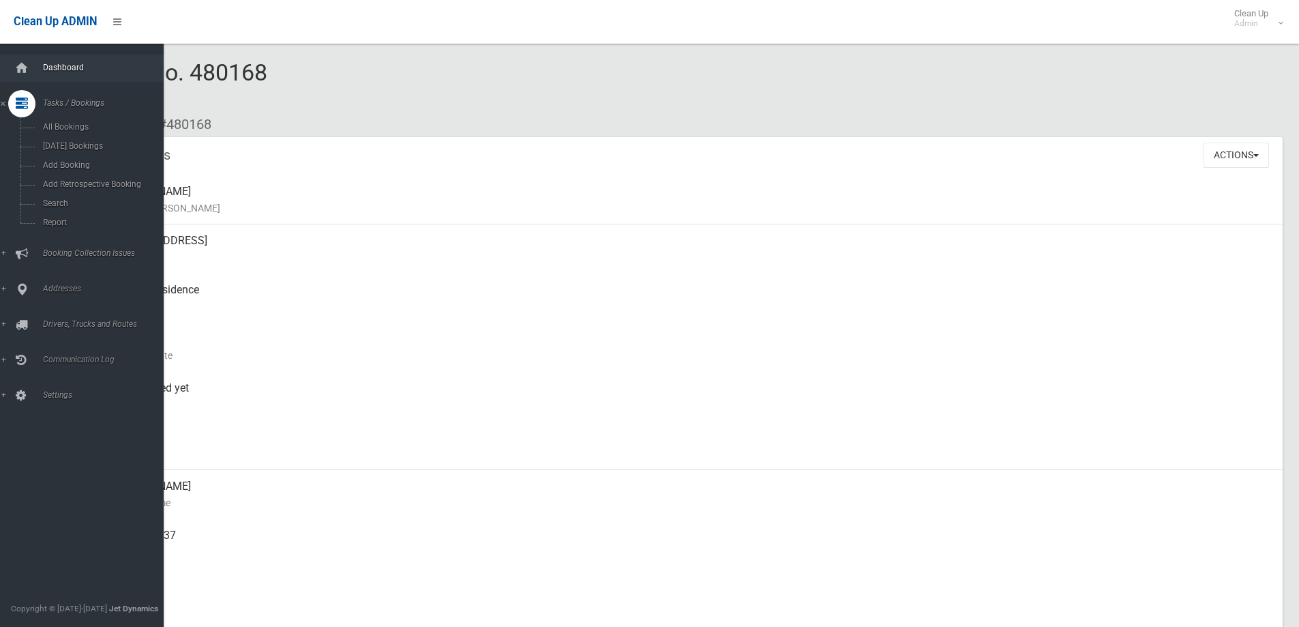
click at [50, 79] on link "Dashboard" at bounding box center [87, 68] width 174 height 27
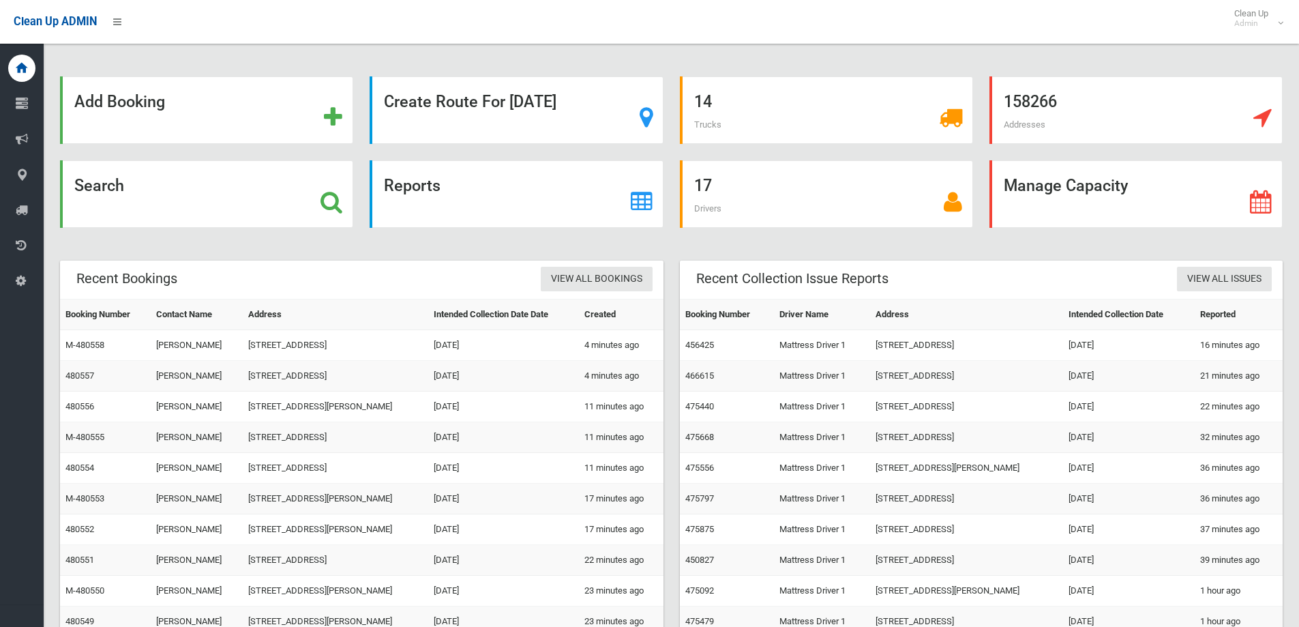
click at [677, 153] on div "14 Trucks" at bounding box center [827, 118] width 310 height 84
